Goal: Transaction & Acquisition: Book appointment/travel/reservation

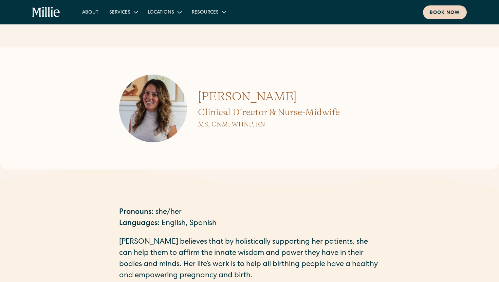
click at [455, 16] on div "Book now" at bounding box center [444, 12] width 30 height 7
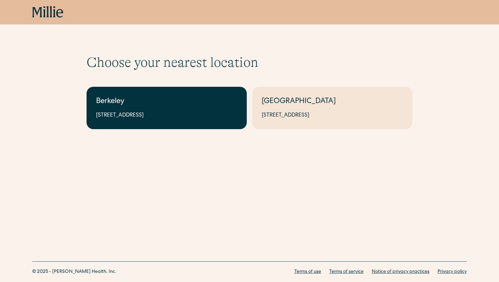
click at [163, 101] on div "Berkeley" at bounding box center [166, 101] width 141 height 11
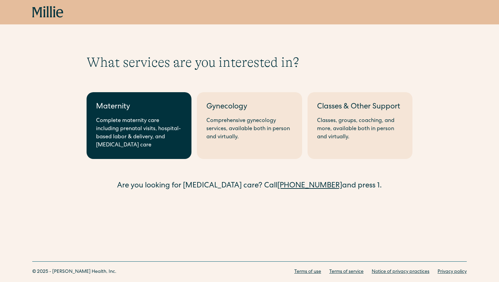
click at [163, 113] on link "Maternity Complete maternity care including prenatal visits, hospital-based lab…" at bounding box center [138, 125] width 105 height 67
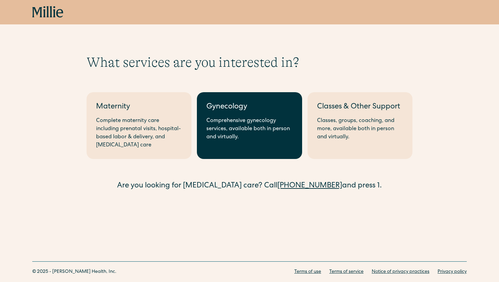
click at [271, 120] on div "Comprehensive gynecology services, available both in person and virtually." at bounding box center [249, 129] width 86 height 24
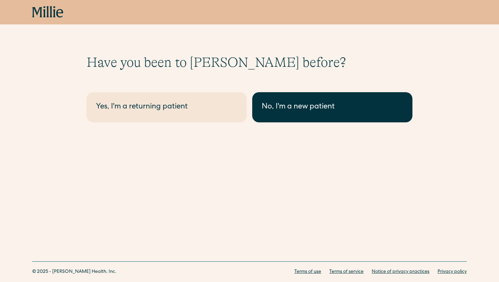
click at [292, 113] on link "No, I'm a new patient" at bounding box center [332, 107] width 160 height 30
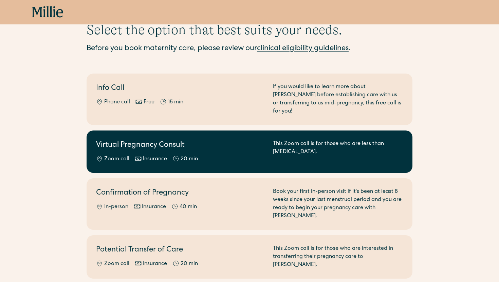
scroll to position [36, 0]
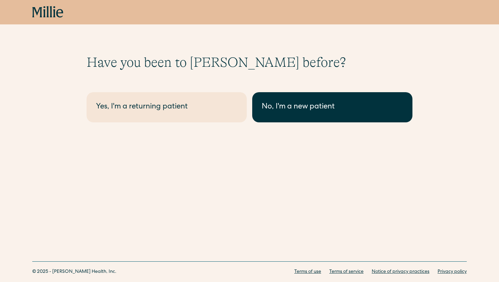
click at [299, 111] on div "No, I'm a new patient" at bounding box center [332, 107] width 141 height 11
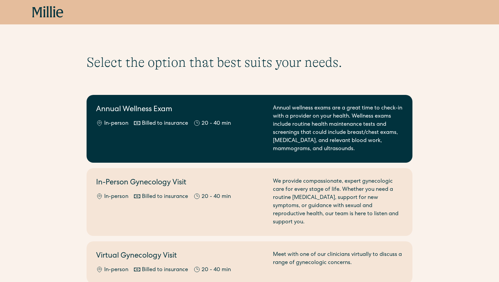
click at [204, 138] on div "Annual Wellness Exam In-person Billed to insurance 20 - 40 min" at bounding box center [180, 128] width 169 height 49
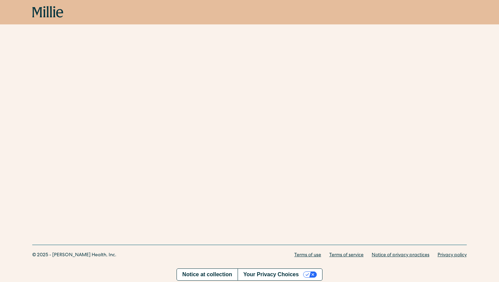
scroll to position [281, 0]
